Goal: Navigation & Orientation: Find specific page/section

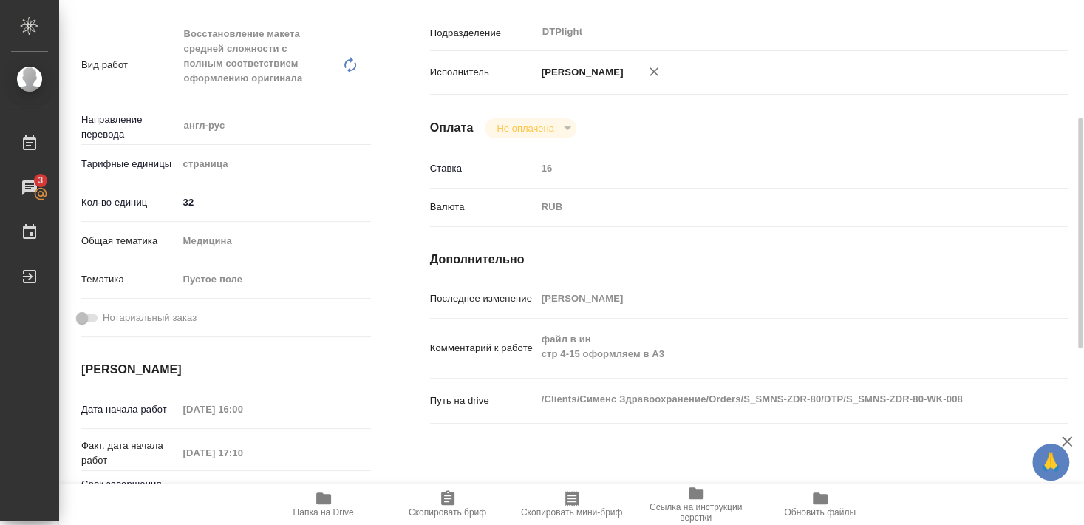
scroll to position [266, 0]
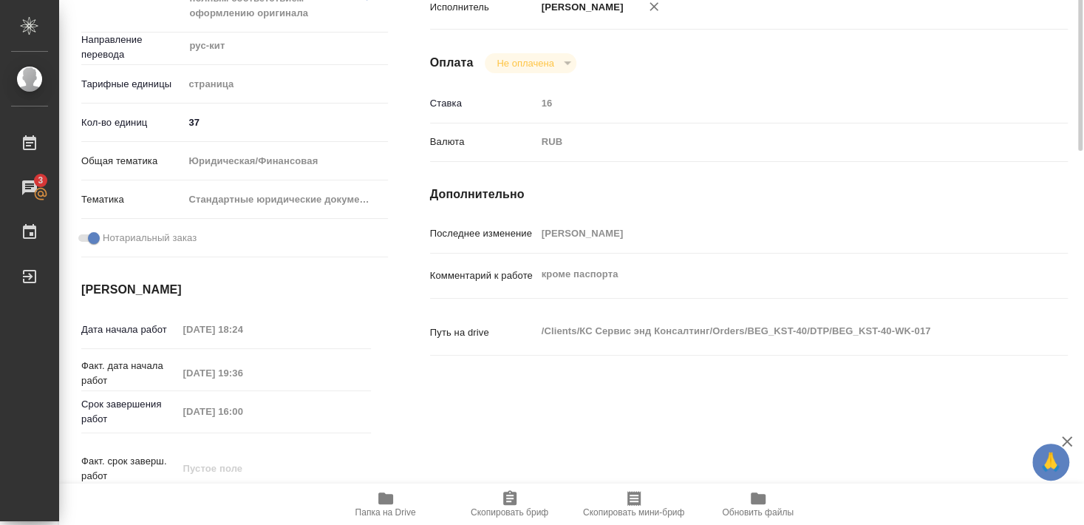
scroll to position [12, 0]
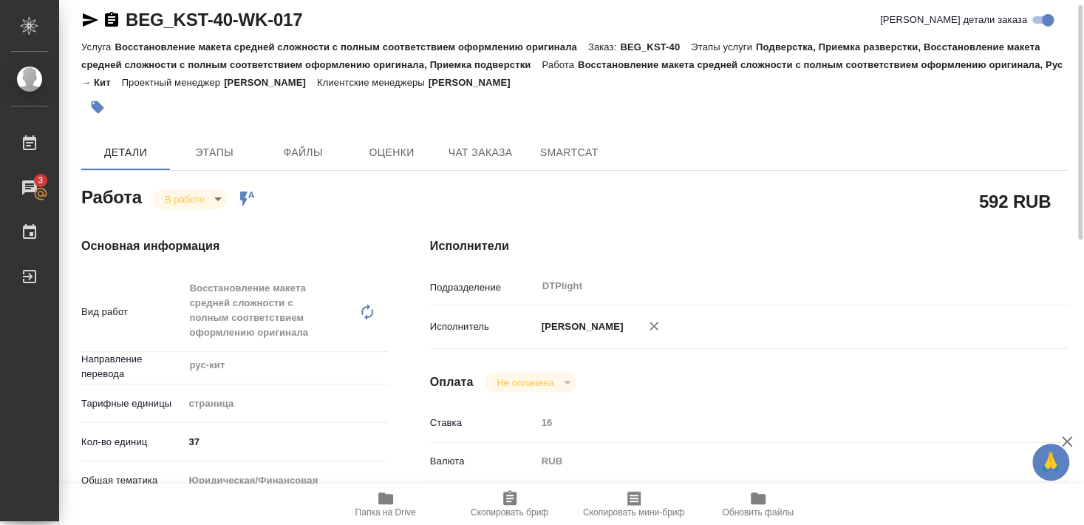
click at [88, 25] on icon "button" at bounding box center [90, 20] width 18 height 18
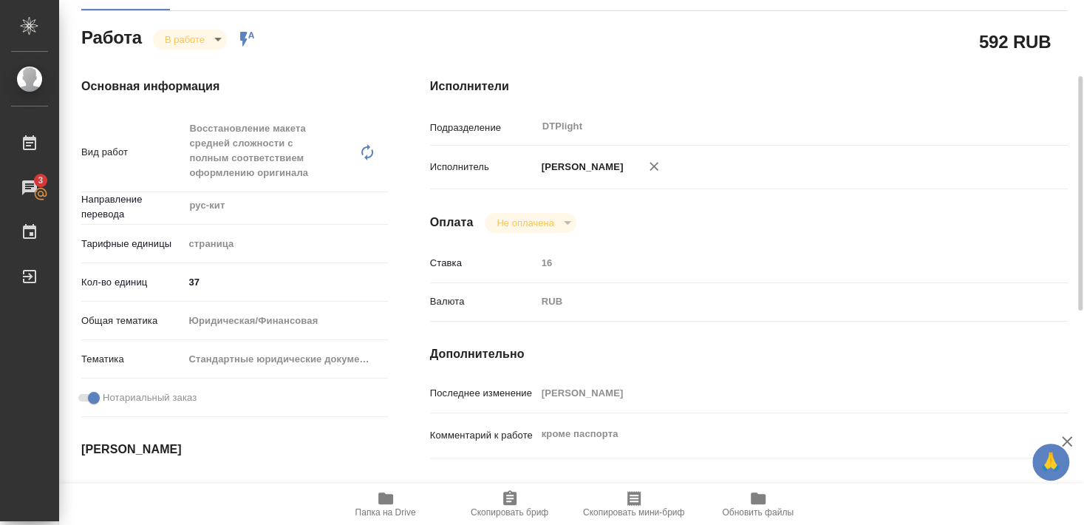
scroll to position [251, 0]
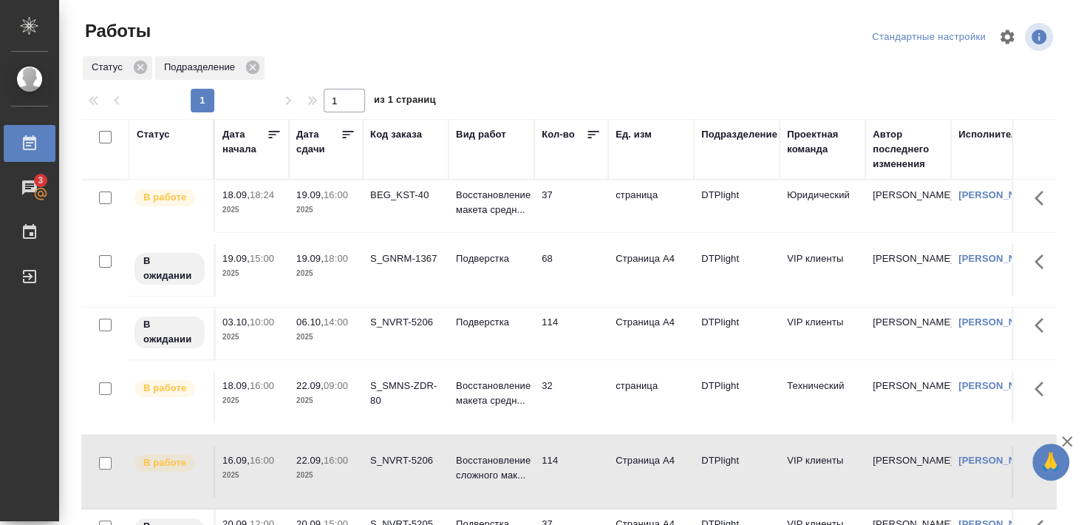
scroll to position [80, 0]
